Goal: Task Accomplishment & Management: Manage account settings

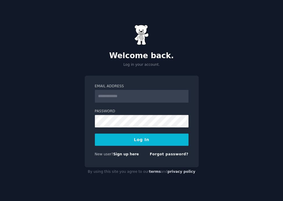
type input "**********"
click at [158, 140] on button "Log In" at bounding box center [142, 140] width 94 height 12
